Goal: Task Accomplishment & Management: Manage account settings

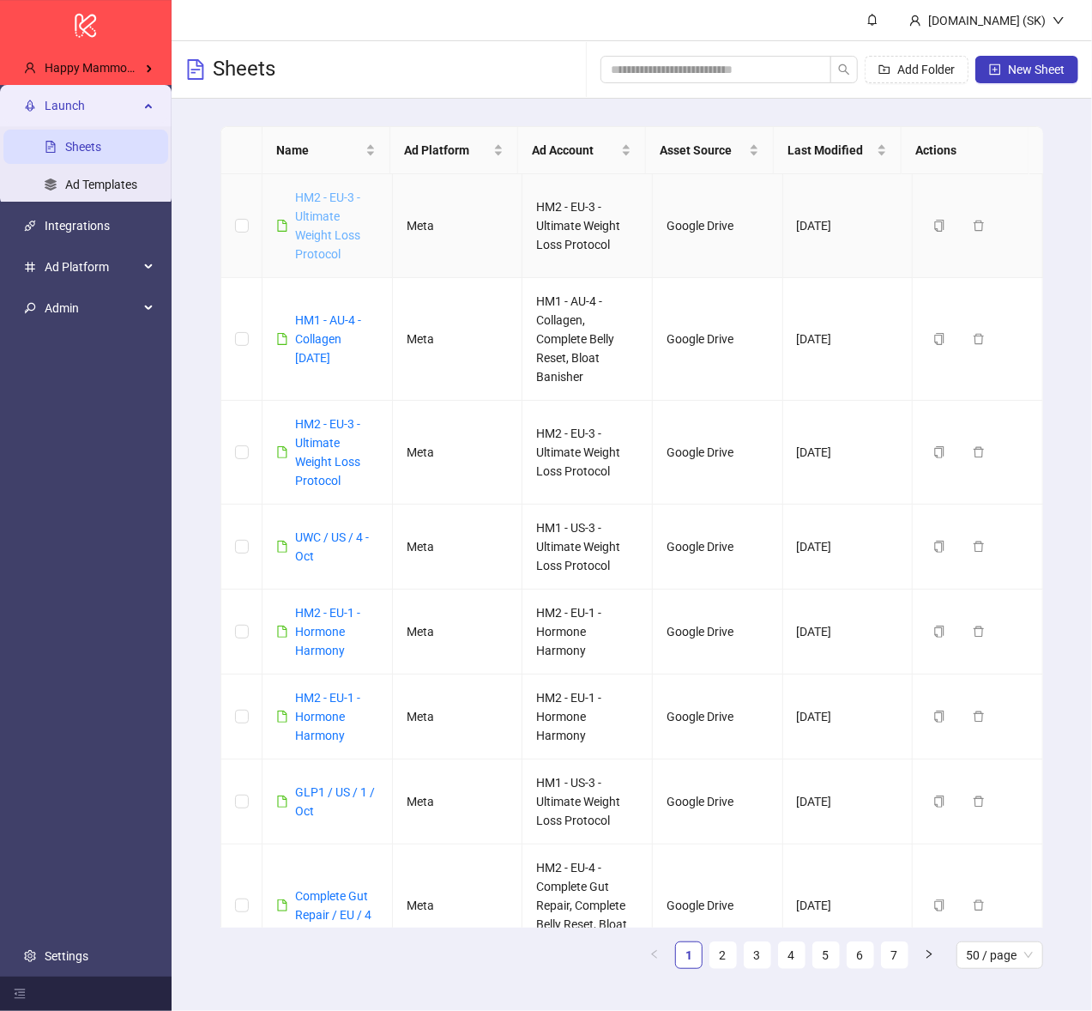
click at [330, 234] on link "HM2 - EU-3 - Ultimate Weight Loss Protocol" at bounding box center [327, 225] width 65 height 70
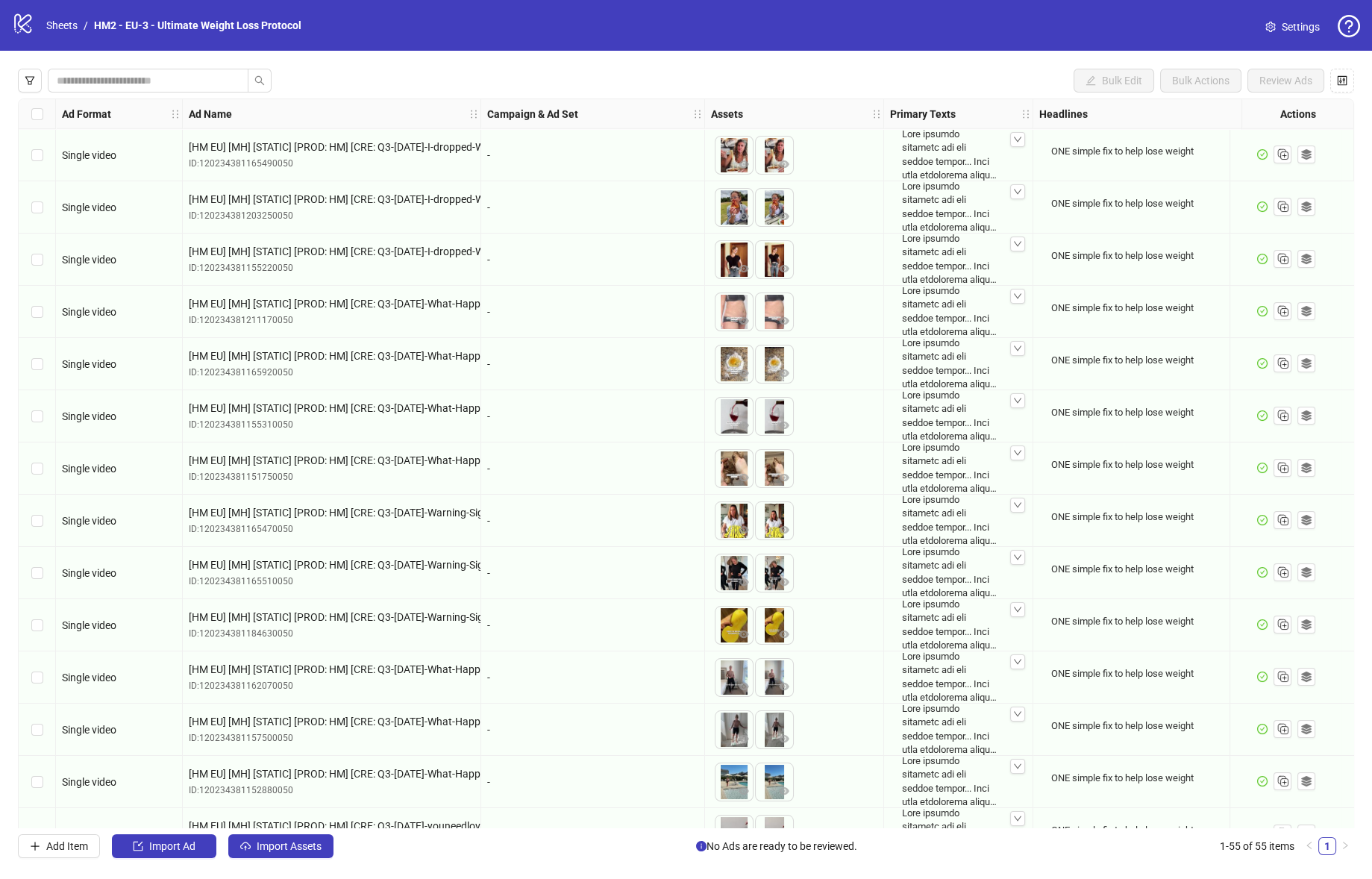
click at [767, 65] on div "Bulk Edit Bulk Actions Review Ads Ad Format Ad Name Campaign & Ad Set Assets Pr…" at bounding box center [686, 463] width 1372 height 825
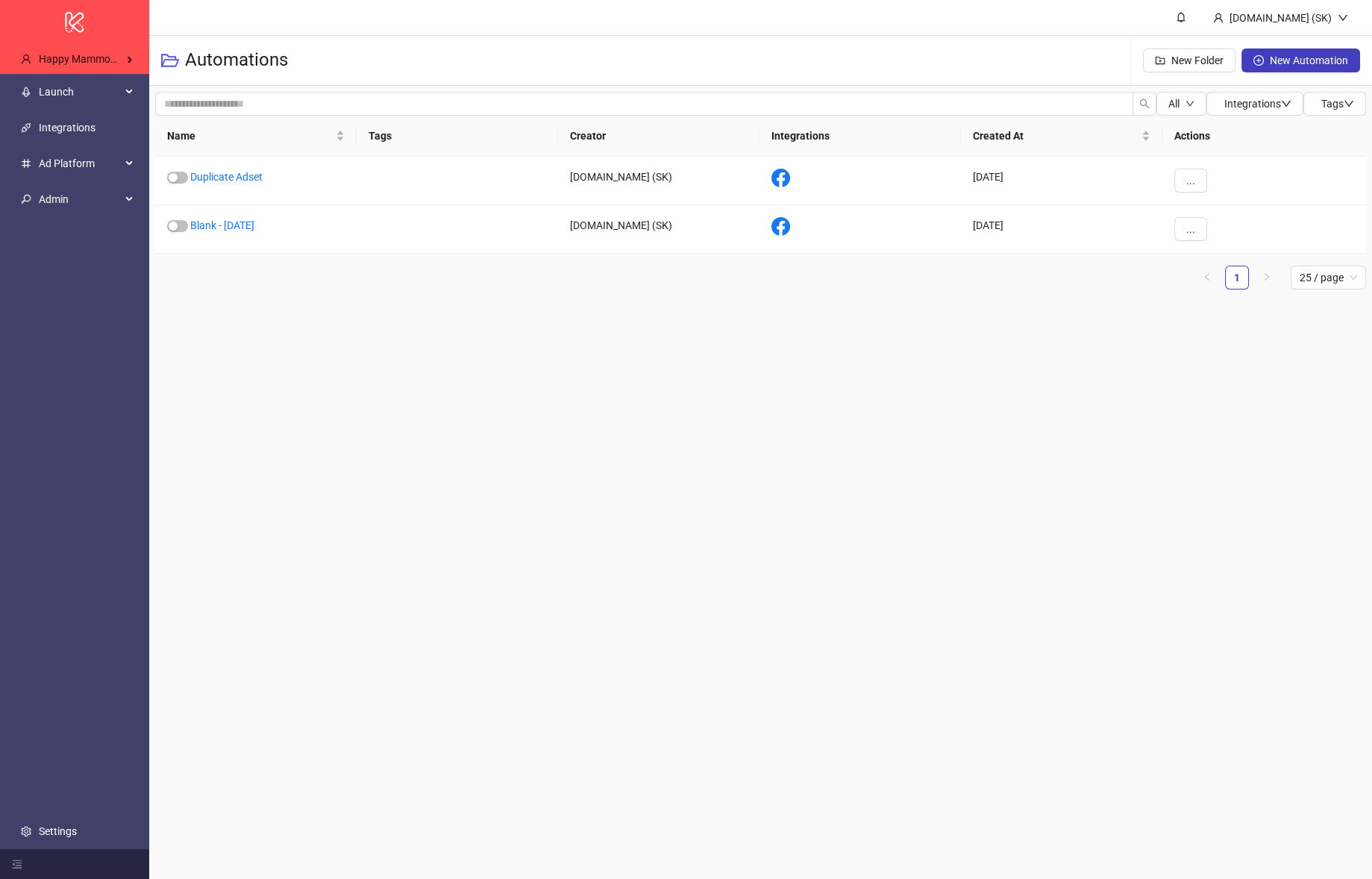
click at [523, 340] on main "Kitchn.io (SK) Automations New Folder New Automation All Integrations Tags Name…" at bounding box center [761, 439] width 1222 height 879
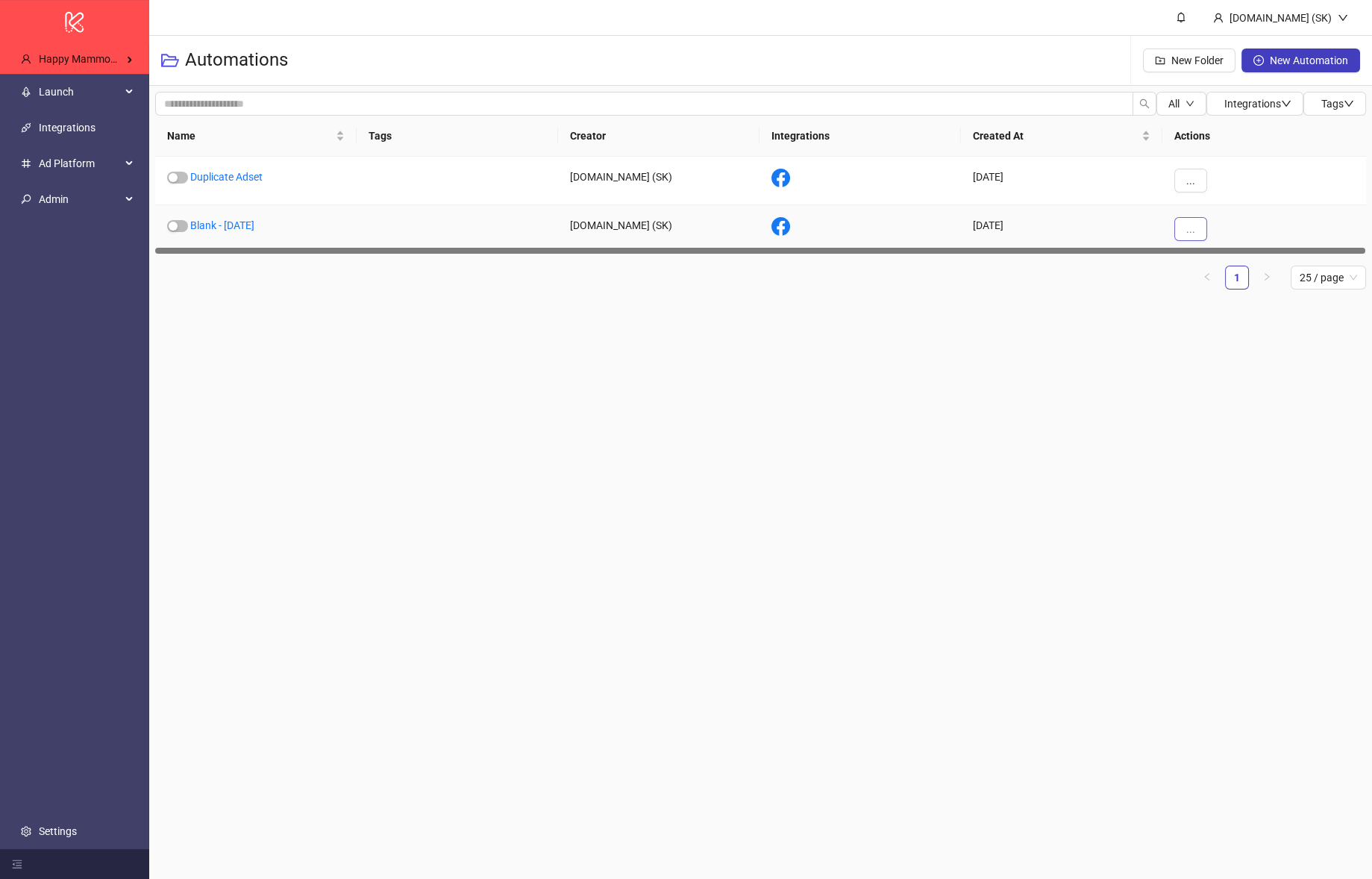
click at [1184, 228] on button "..." at bounding box center [1190, 229] width 33 height 23
click at [1197, 370] on li "Delete" at bounding box center [1215, 376] width 77 height 23
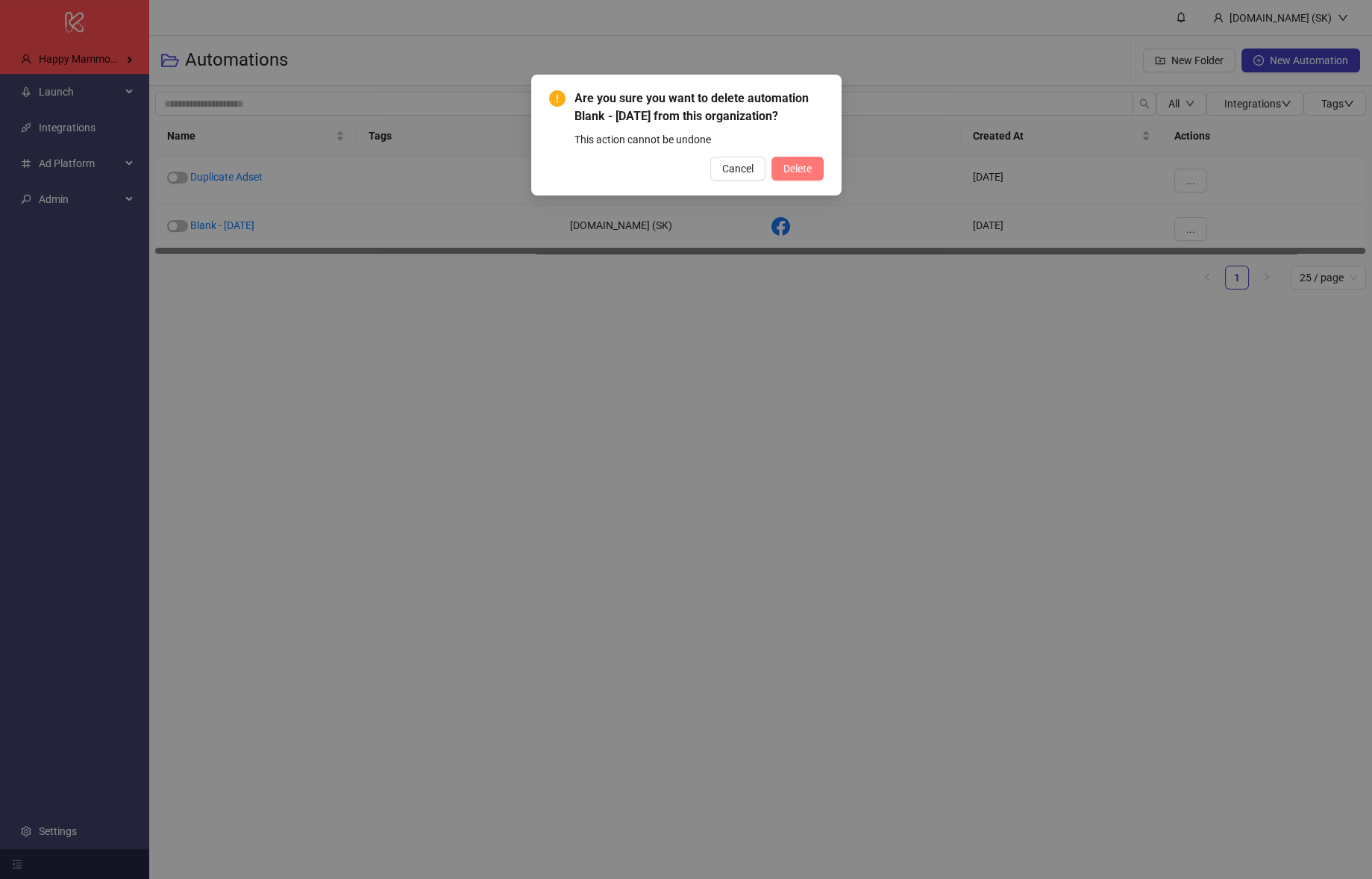
click at [803, 165] on span "Delete" at bounding box center [797, 169] width 29 height 12
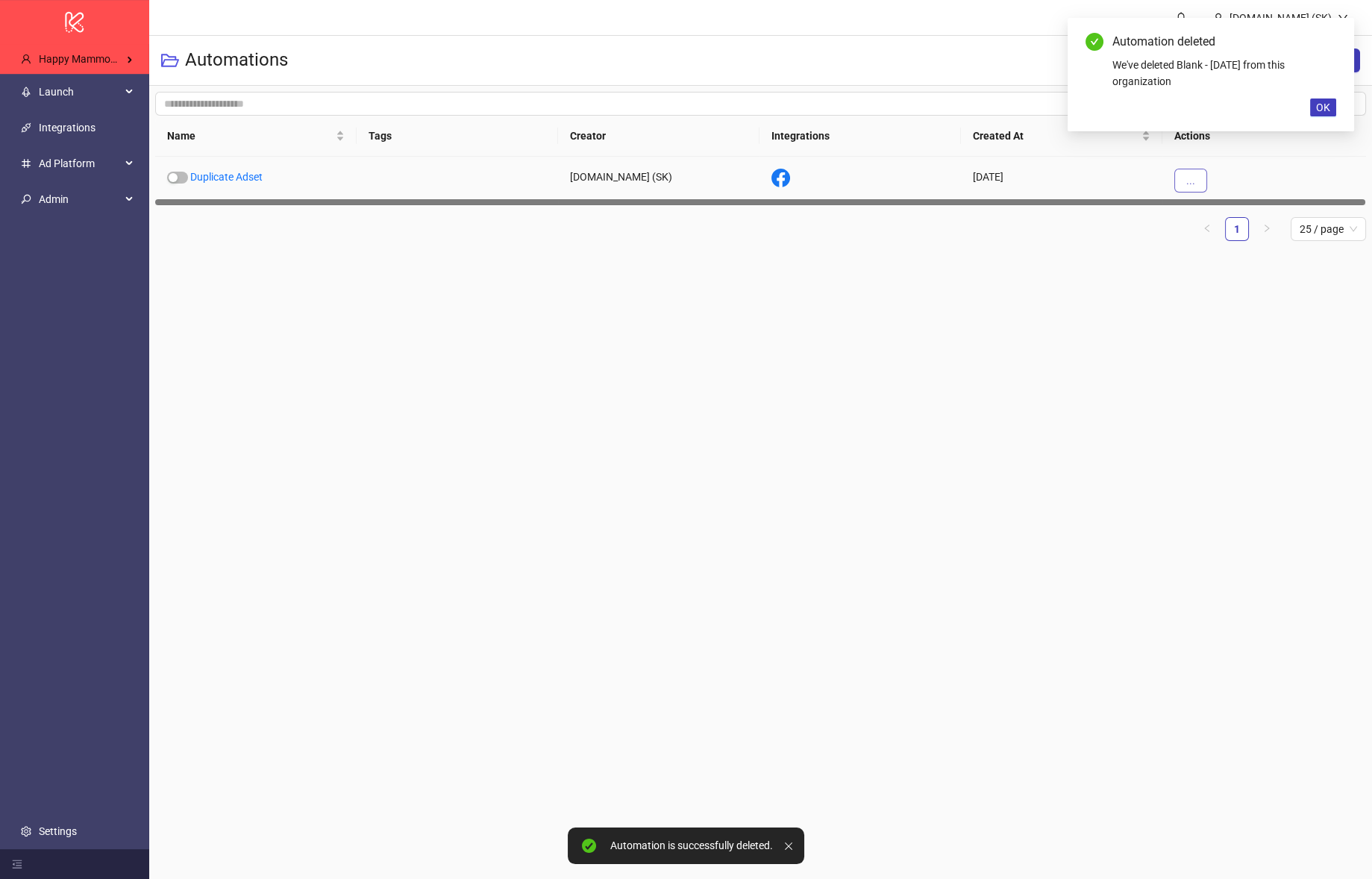
click at [1190, 183] on span "..." at bounding box center [1190, 181] width 9 height 12
click at [1210, 330] on span "Delete" at bounding box center [1224, 330] width 43 height 17
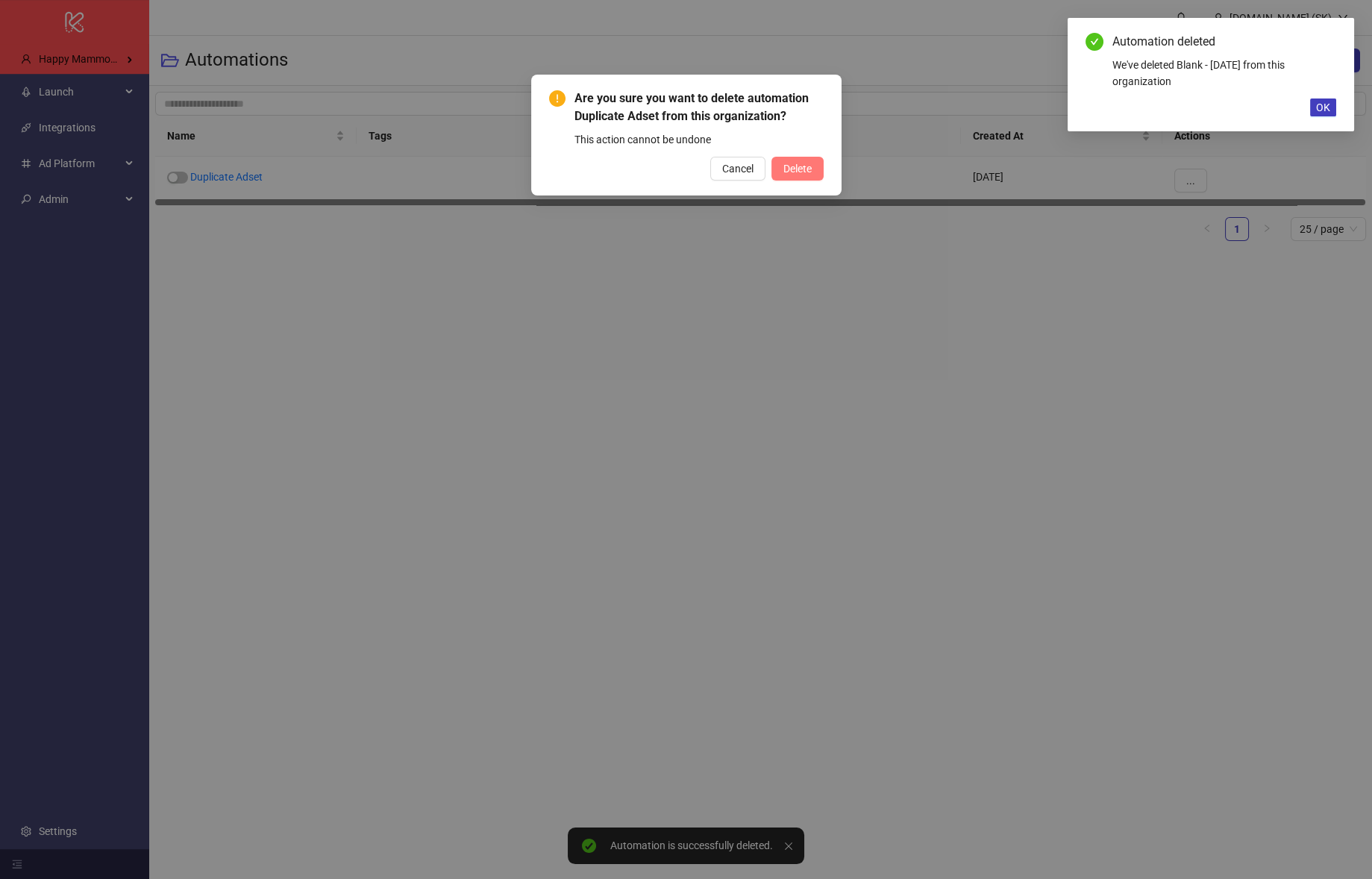
click at [816, 165] on button "Delete" at bounding box center [797, 168] width 52 height 23
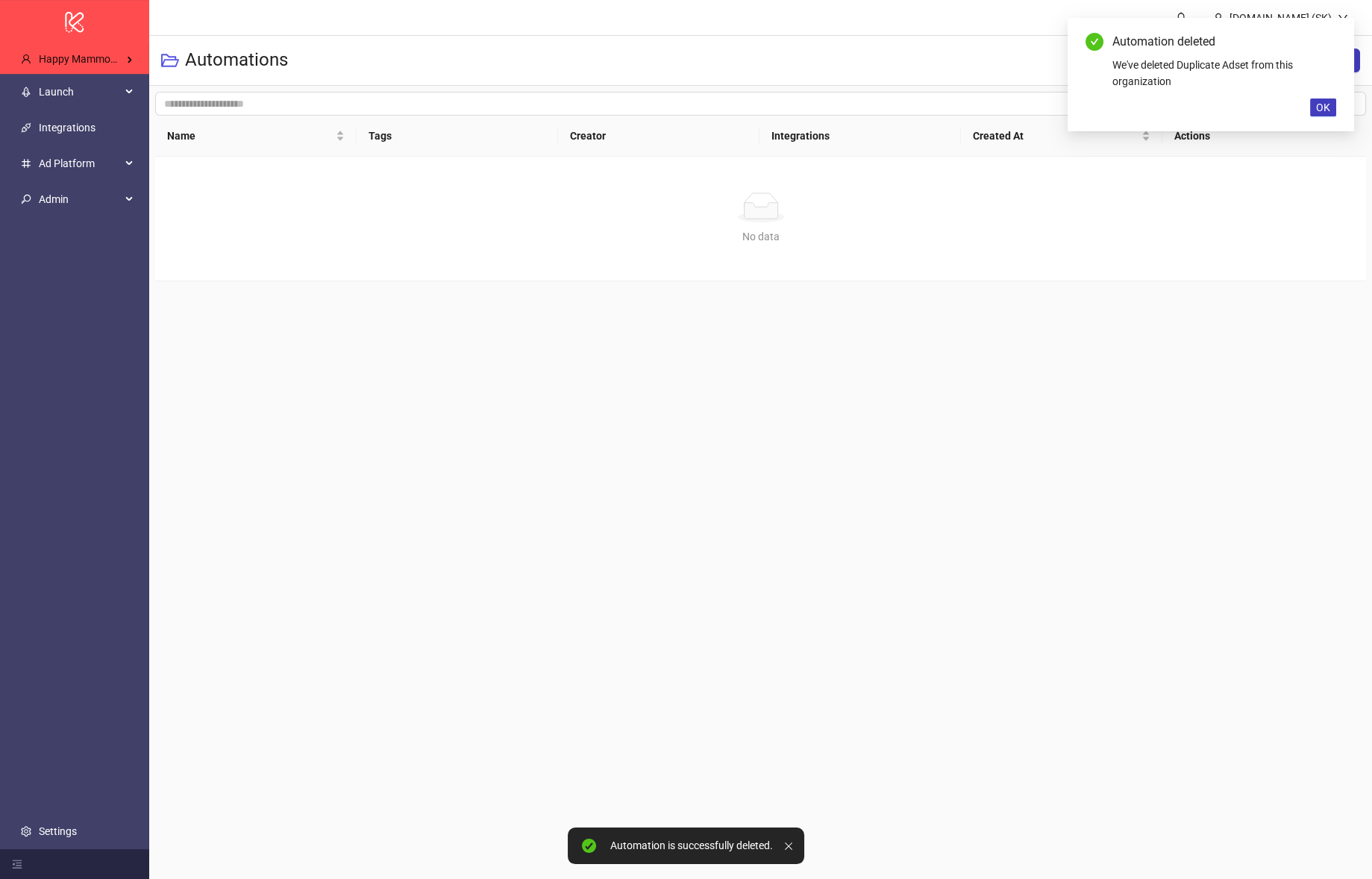
drag, startPoint x: 490, startPoint y: 287, endPoint x: 431, endPoint y: 256, distance: 66.6
click at [480, 284] on main "Kitchn.io (SK) Automations New Folder New Automation All Integrations Tags Name…" at bounding box center [761, 439] width 1222 height 879
click at [267, 328] on main "Kitchn.io (SK) Automations New Folder New Automation All Integrations Tags Name…" at bounding box center [761, 439] width 1222 height 879
